Goal: Information Seeking & Learning: Learn about a topic

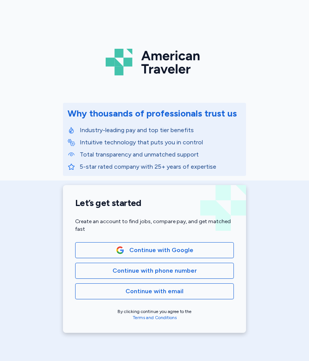
click at [220, 250] on span "Continue with Google" at bounding box center [155, 250] width 146 height 9
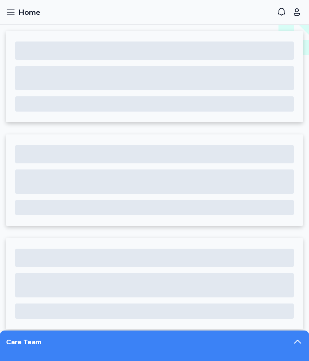
click at [13, 11] on icon "button" at bounding box center [10, 12] width 9 height 9
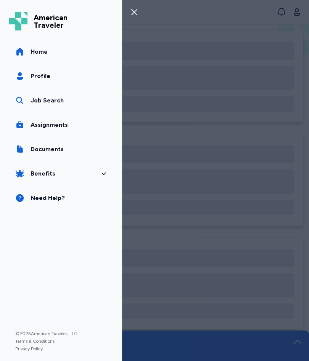
click at [67, 101] on link "Job Search" at bounding box center [61, 100] width 104 height 21
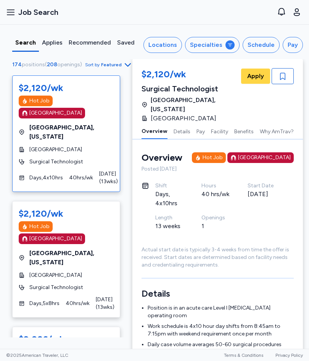
click at [224, 42] on button "Specialties" at bounding box center [212, 45] width 54 height 16
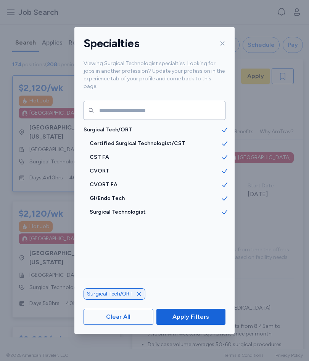
click at [117, 181] on span "CVORT FA" at bounding box center [155, 185] width 131 height 8
click at [116, 178] on div "CVORT FA" at bounding box center [154, 185] width 160 height 14
click at [101, 154] on span "CST FA" at bounding box center [155, 158] width 131 height 8
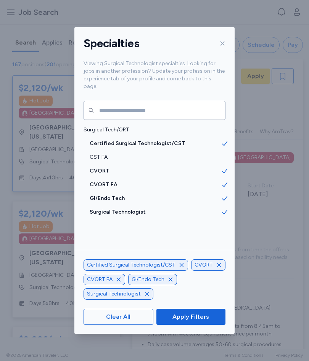
click at [98, 167] on span "CVORT" at bounding box center [155, 171] width 131 height 8
click at [109, 181] on span "CVORT FA" at bounding box center [155, 185] width 131 height 8
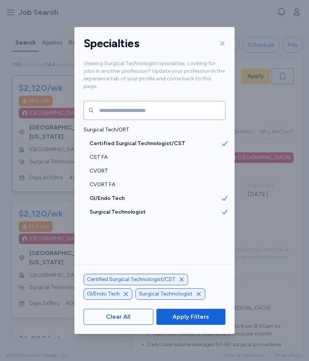
click at [211, 315] on span "Apply Filters" at bounding box center [190, 316] width 57 height 9
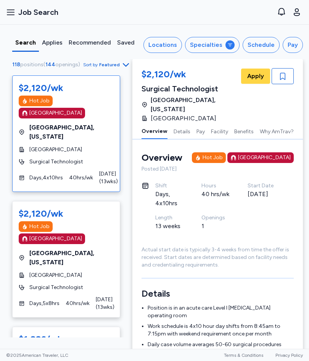
click at [294, 46] on div "Pay" at bounding box center [292, 44] width 10 height 9
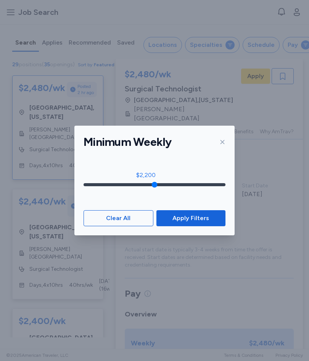
scroll to position [0, 1]
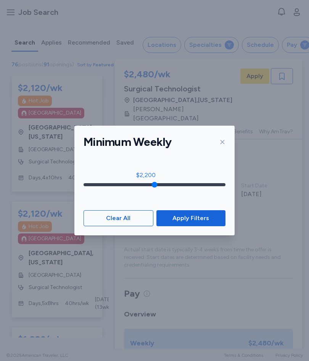
type input "****"
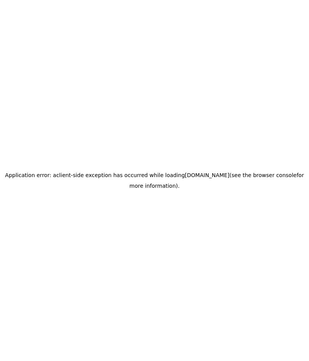
click at [136, 210] on div "Application error: a client -side exception has occurred while loading [DOMAIN_…" at bounding box center [154, 180] width 309 height 361
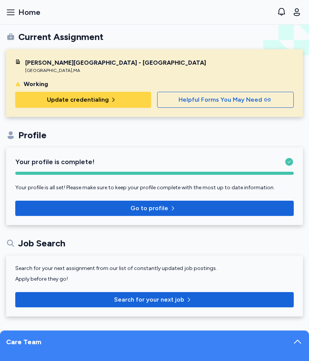
click at [17, 10] on button "Open sidebar Home" at bounding box center [23, 12] width 40 height 17
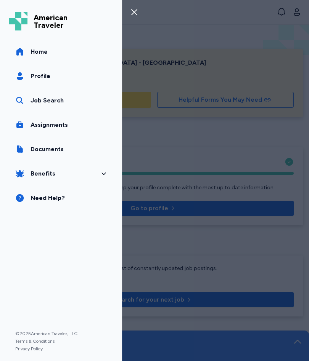
click at [60, 101] on div "Job Search" at bounding box center [46, 100] width 33 height 9
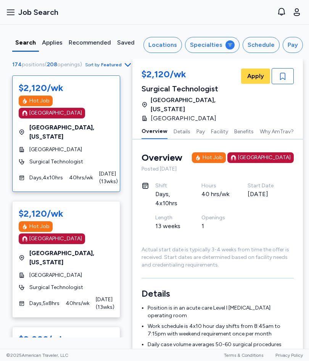
click at [294, 42] on div "Pay" at bounding box center [292, 44] width 10 height 9
click at [219, 42] on div "Specialties" at bounding box center [206, 44] width 32 height 9
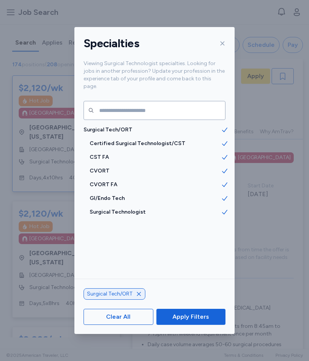
click at [102, 164] on div "CVORT" at bounding box center [154, 171] width 160 height 14
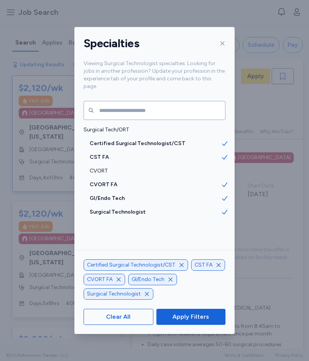
click at [104, 154] on span "CST FA" at bounding box center [155, 158] width 131 height 8
click at [110, 181] on span "CVORT FA" at bounding box center [155, 185] width 131 height 8
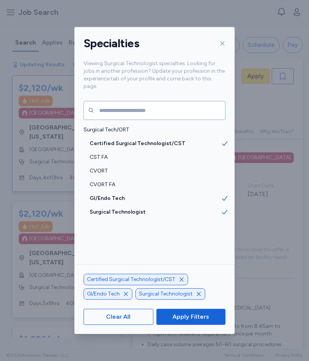
click at [208, 317] on span "Apply Filters" at bounding box center [190, 316] width 57 height 9
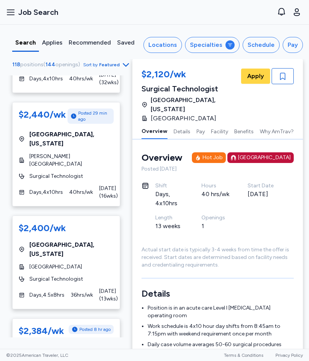
scroll to position [456, 0]
click at [52, 263] on span "[GEOGRAPHIC_DATA]" at bounding box center [55, 267] width 53 height 8
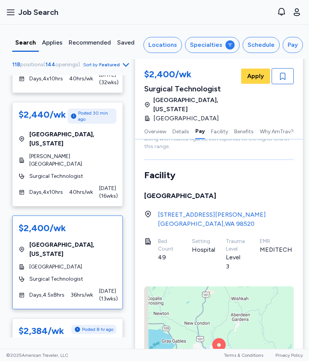
scroll to position [641, 0]
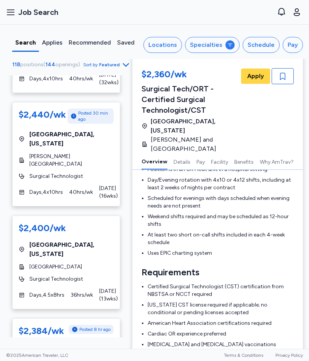
scroll to position [22, 0]
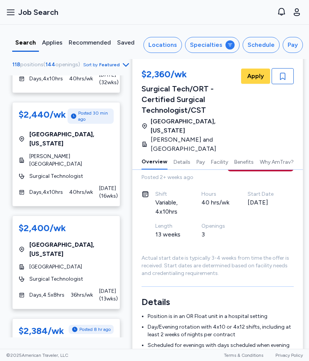
click at [101, 216] on div "$2,400/wk Aberdeen , Washington HRH Community Hospital Surgical Technologist Da…" at bounding box center [66, 263] width 108 height 94
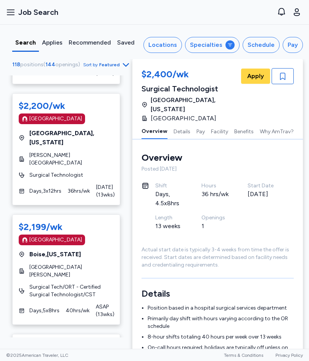
scroll to position [1563, 0]
